Goal: Find specific page/section: Find specific page/section

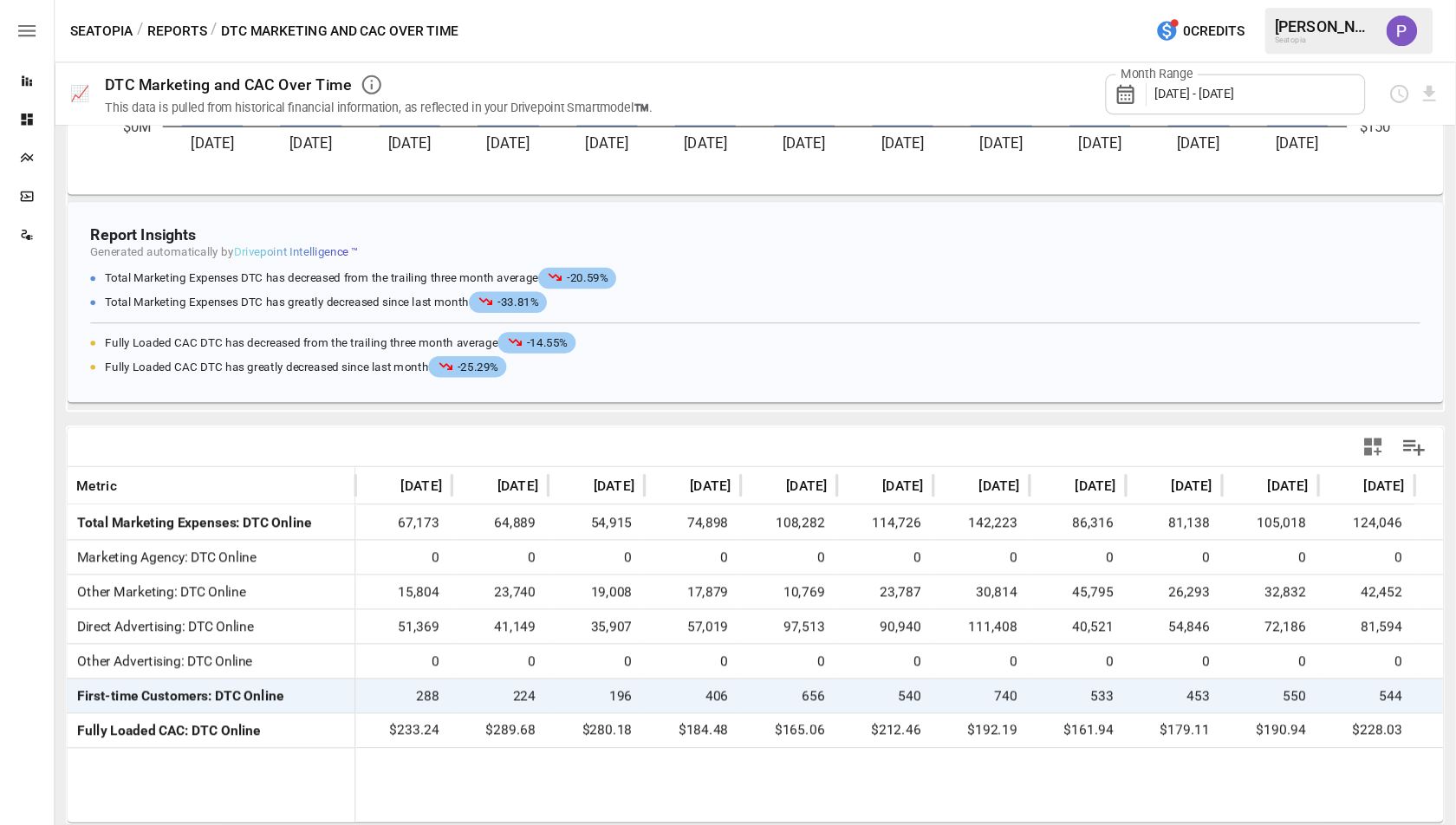
scroll to position [226, 0]
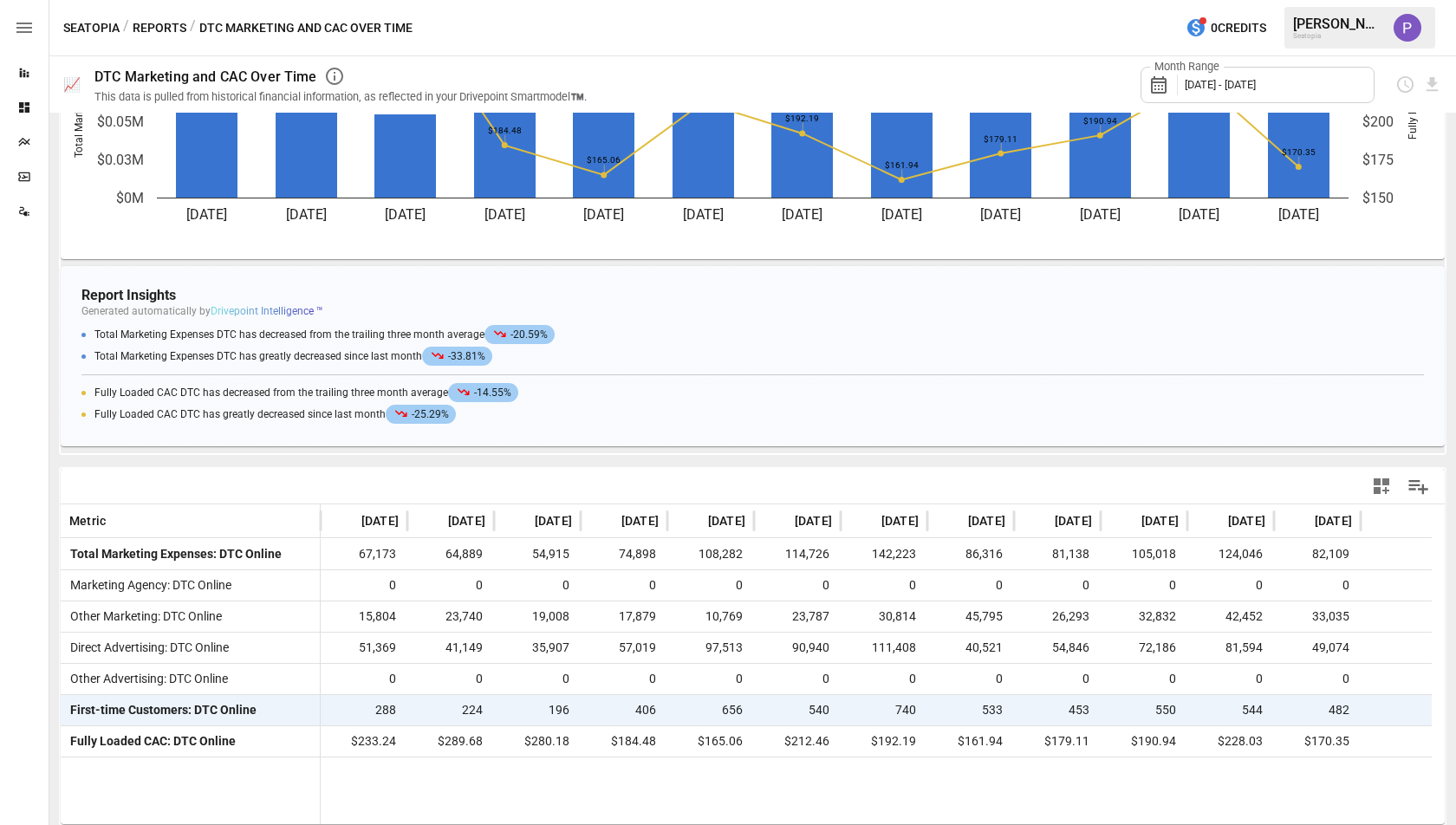
click at [19, 62] on div "Reports" at bounding box center [24, 73] width 48 height 35
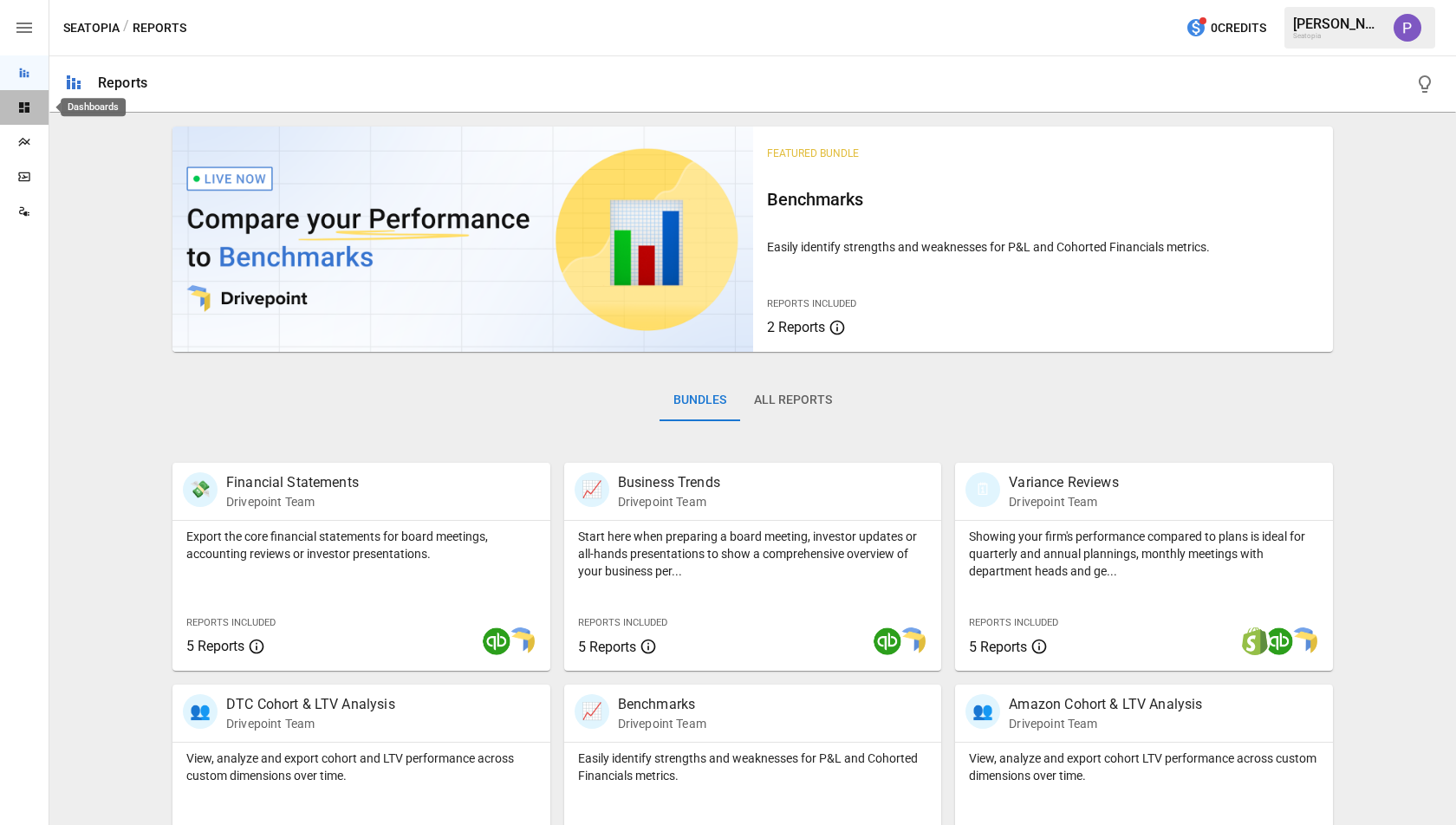
click at [15, 110] on div "Dashboards" at bounding box center [24, 107] width 48 height 14
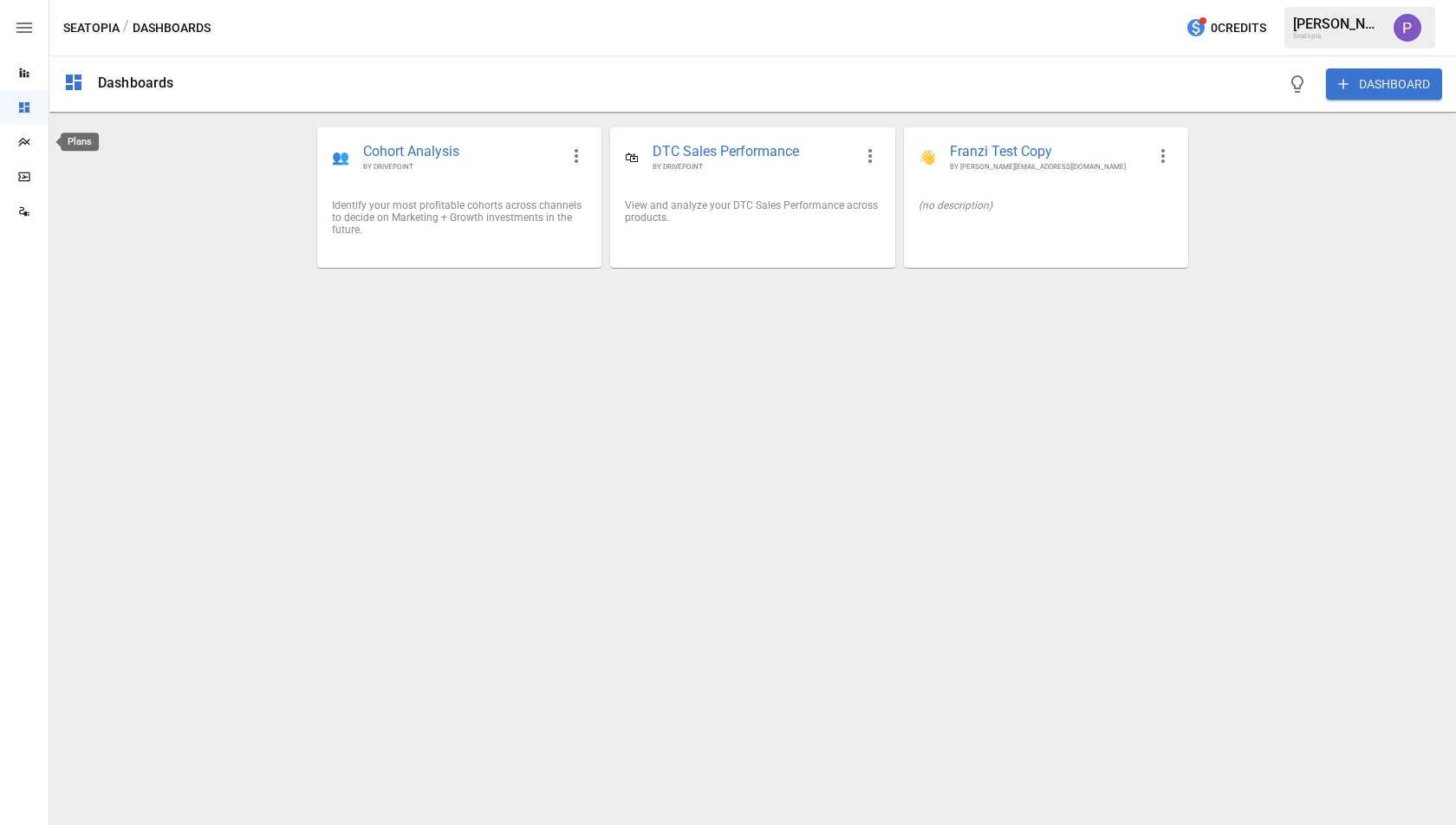
click at [20, 135] on icon "Plans" at bounding box center [24, 142] width 14 height 14
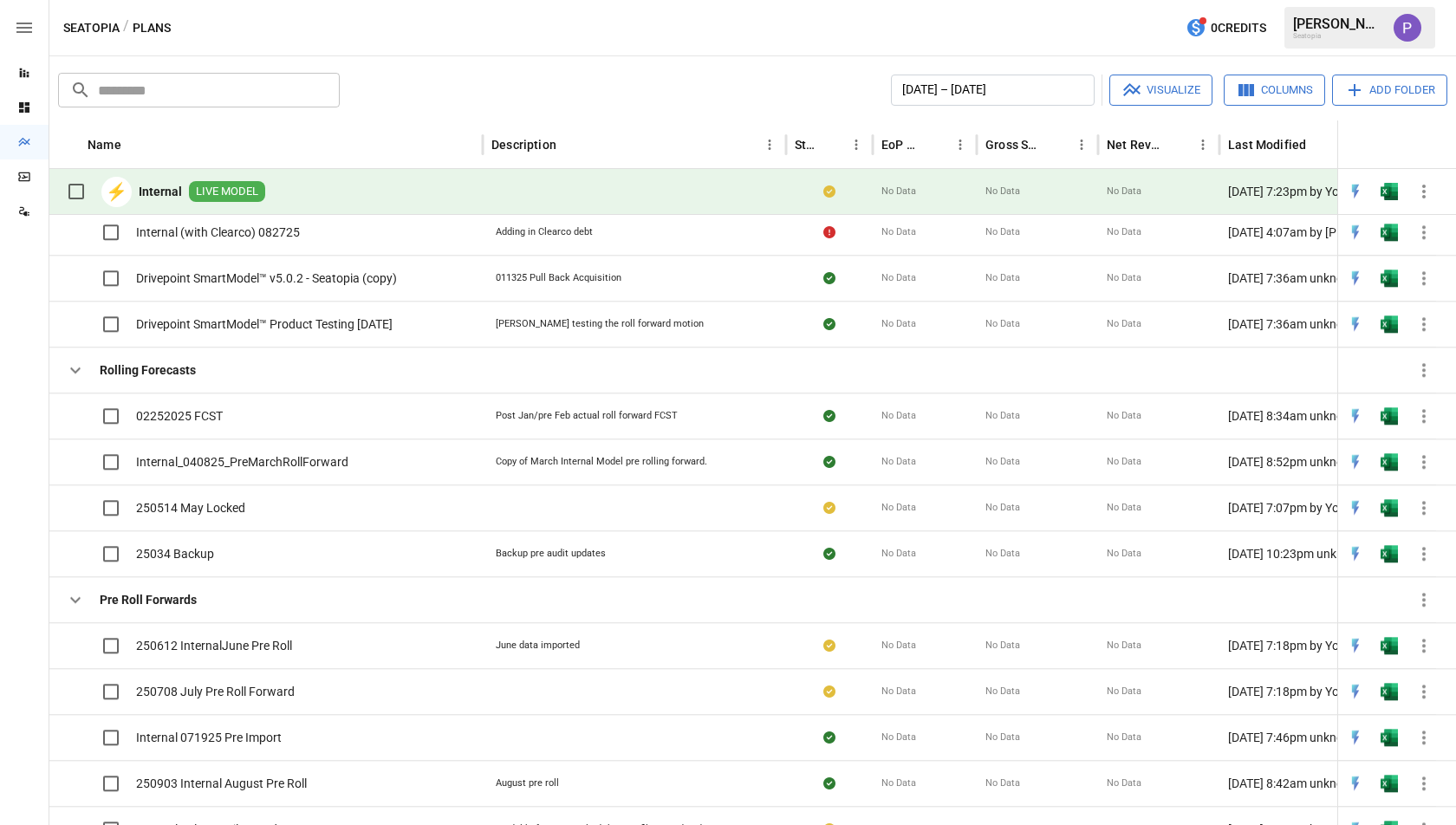
scroll to position [919, 0]
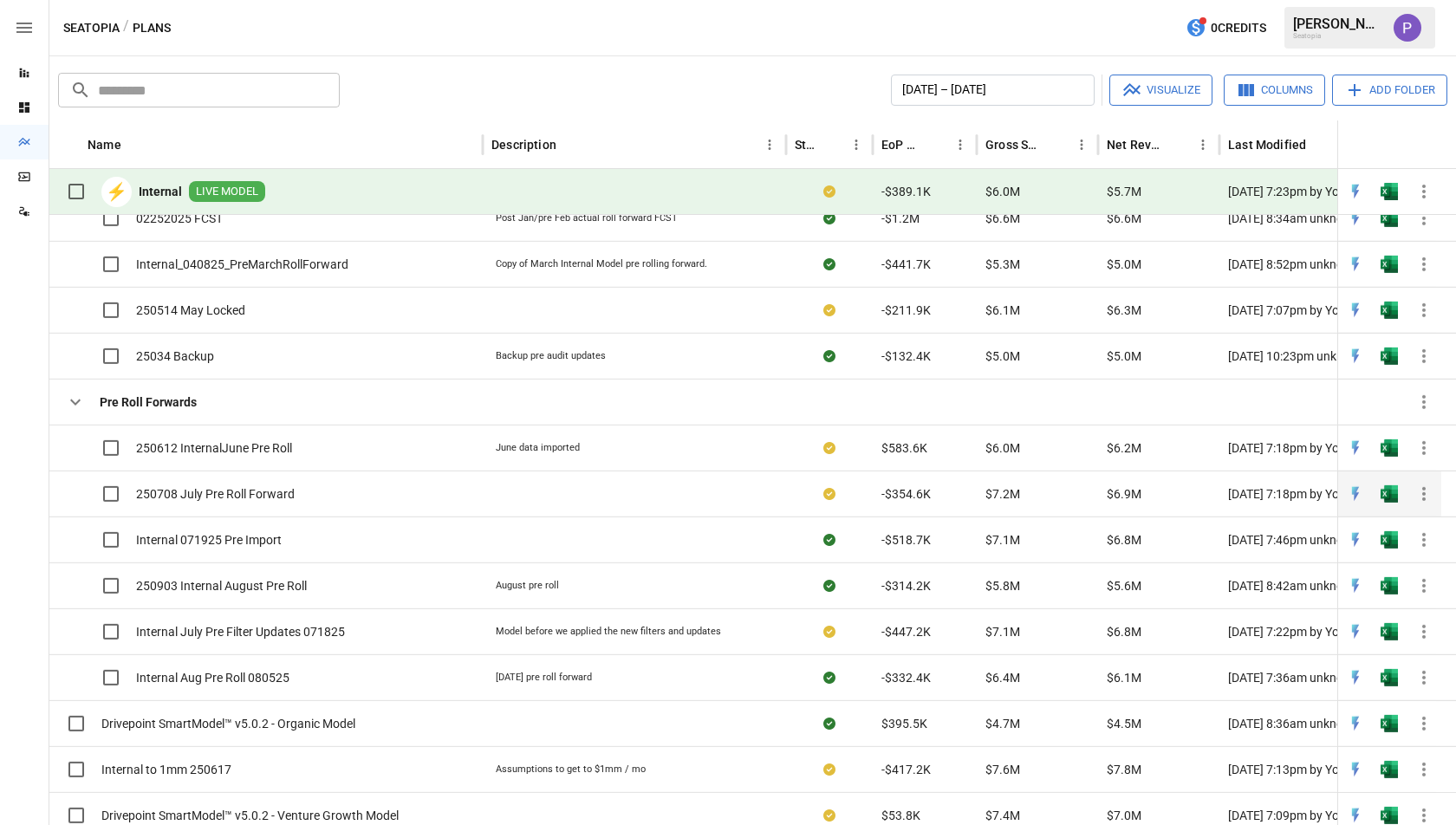
click at [230, 495] on span "250708 July Pre Roll Forward" at bounding box center [216, 493] width 159 height 17
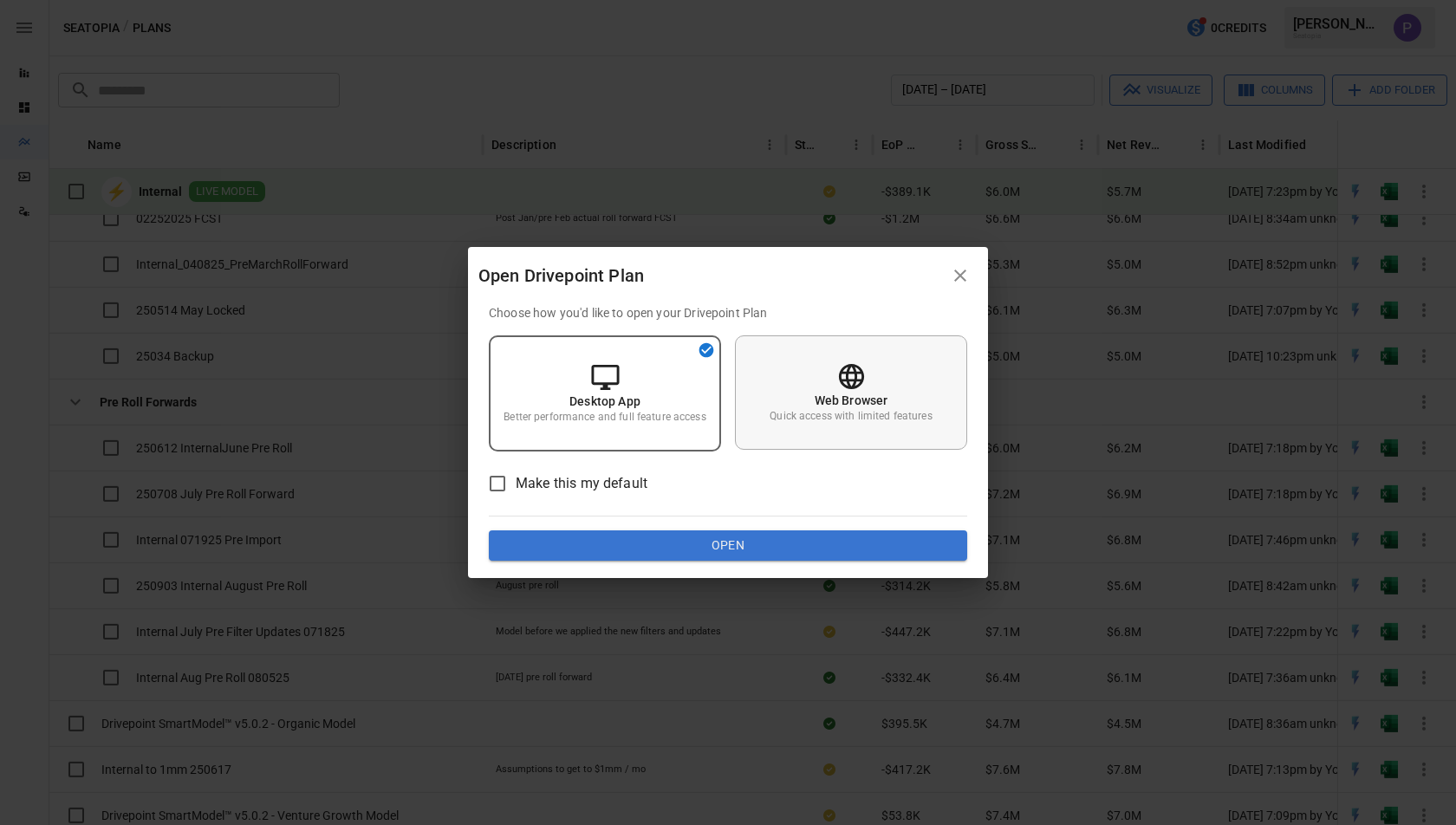
click at [887, 429] on div "Web Browser Quick access with limited features" at bounding box center [851, 392] width 232 height 114
click at [781, 532] on button "Open" at bounding box center [728, 545] width 479 height 31
